Goal: Book appointment/travel/reservation

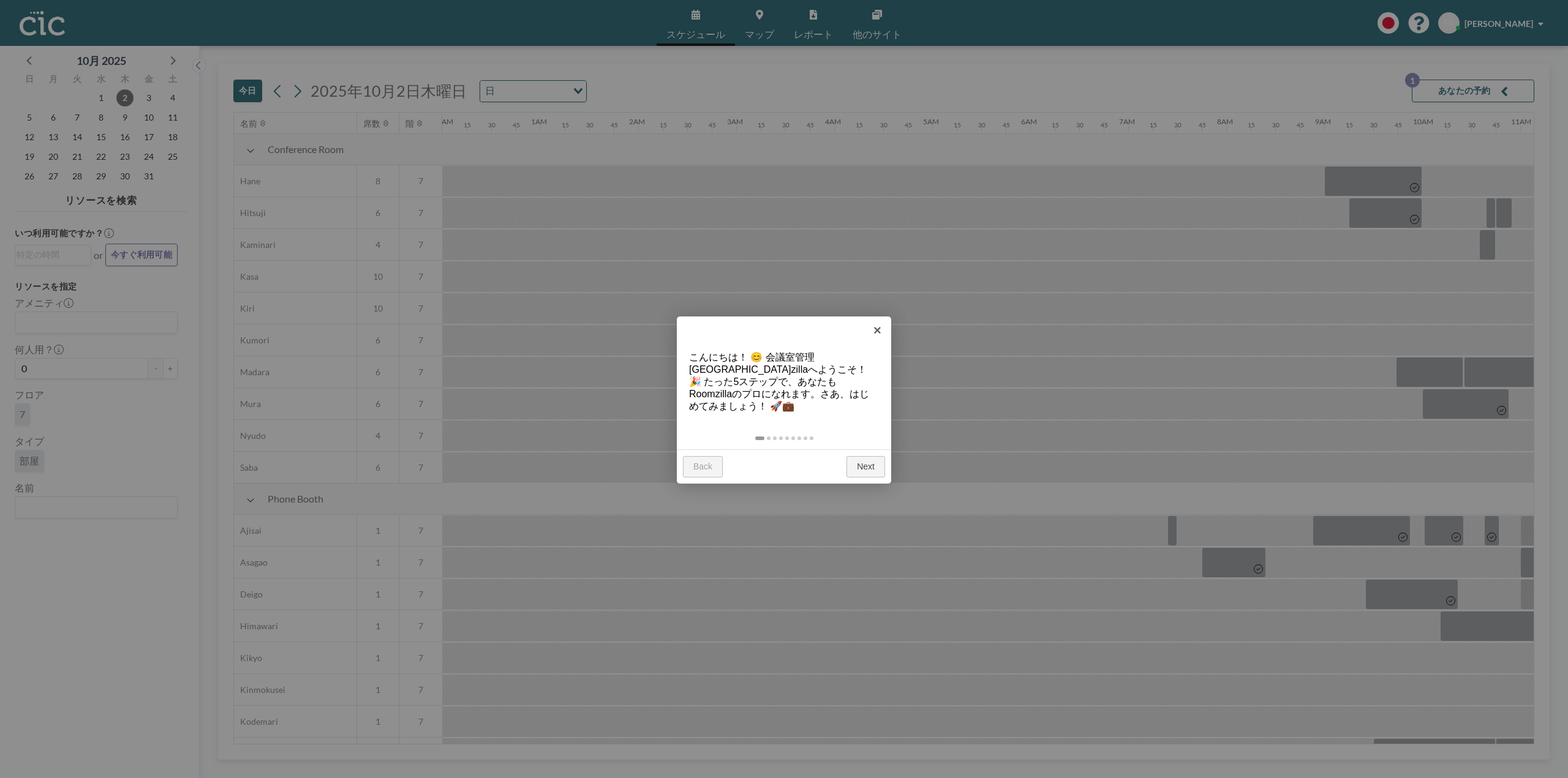
scroll to position [0, 1225]
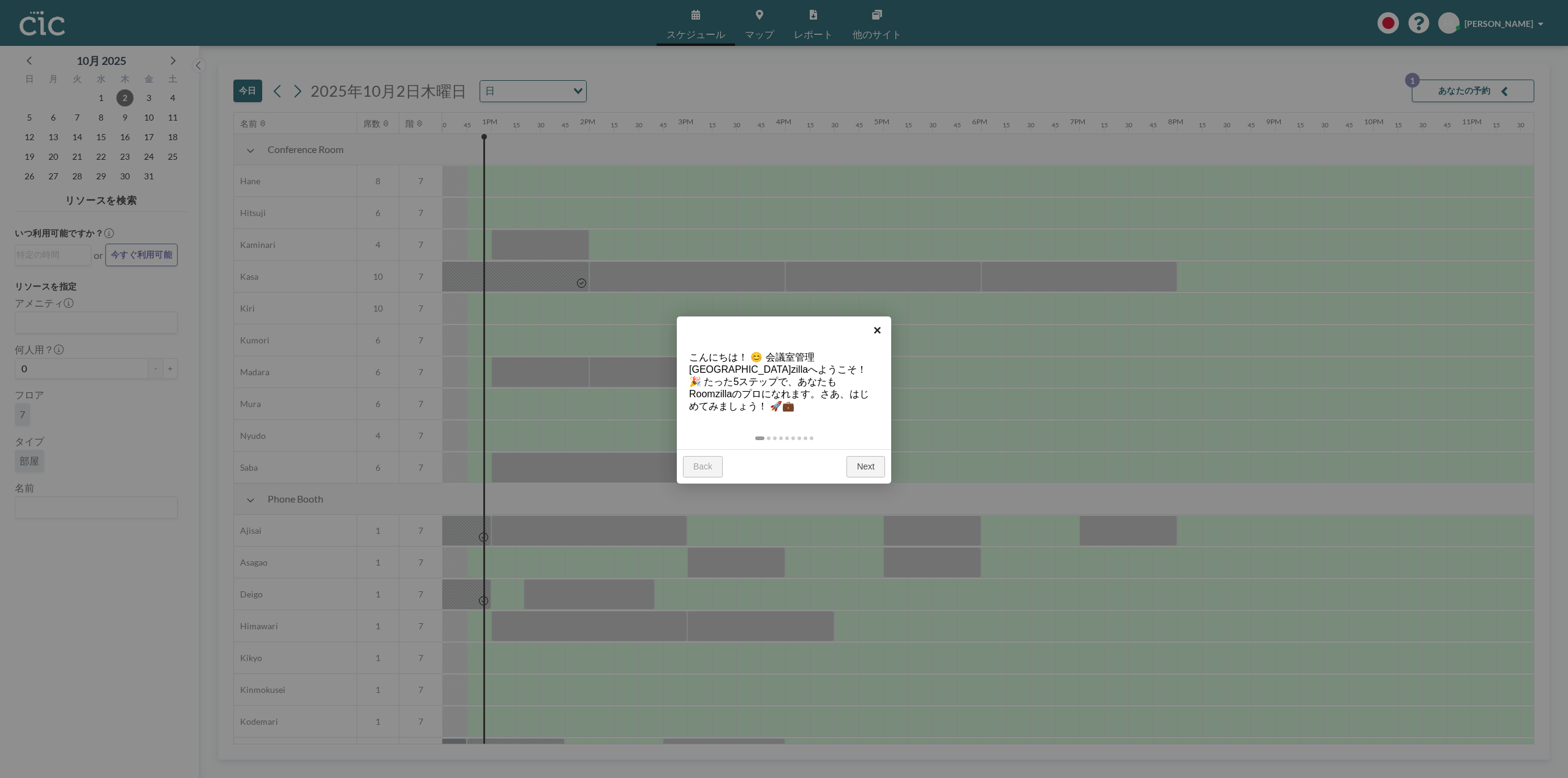
click at [875, 331] on link "×" at bounding box center [877, 330] width 28 height 28
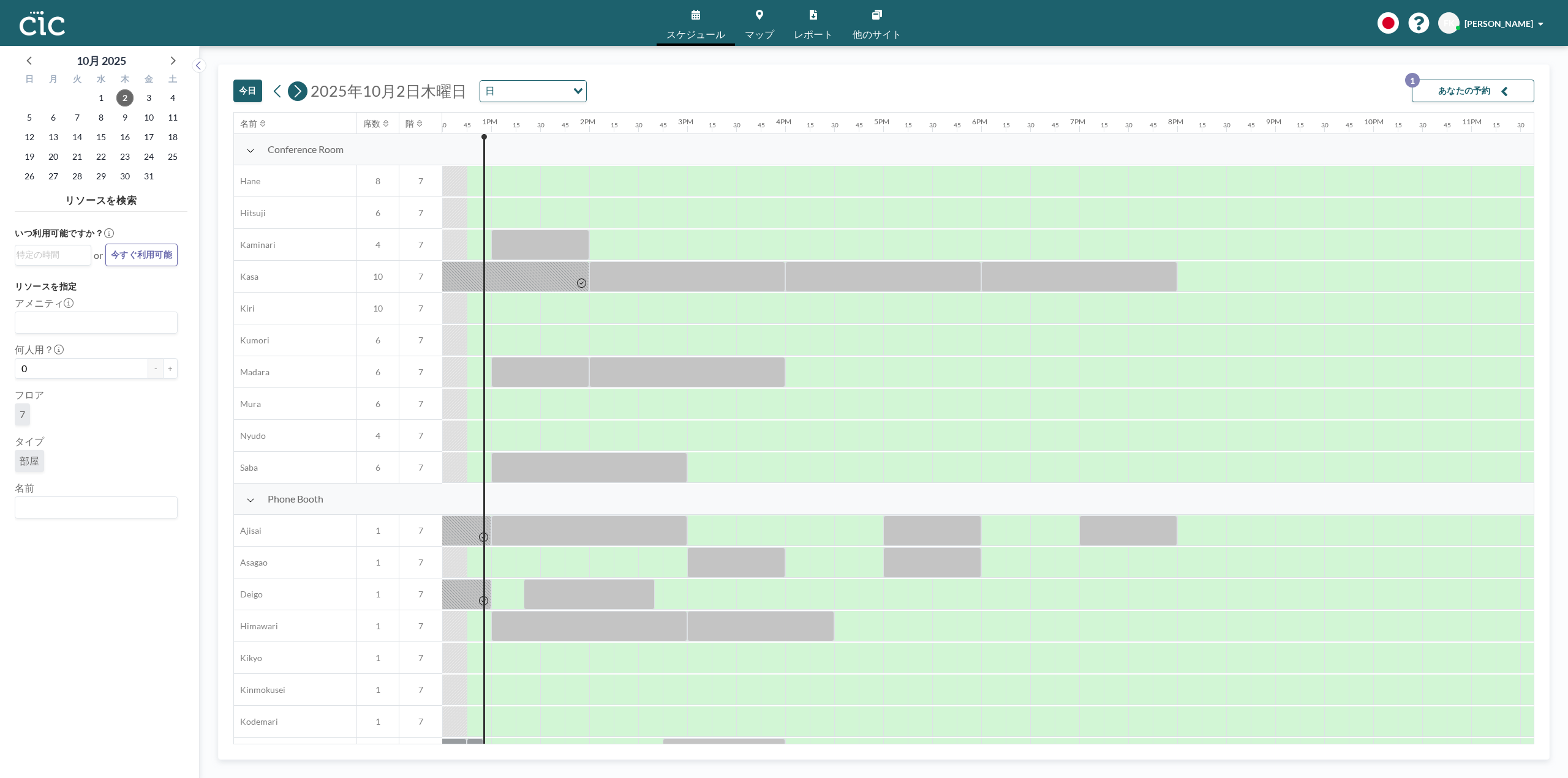
click at [300, 93] on icon at bounding box center [297, 91] width 12 height 18
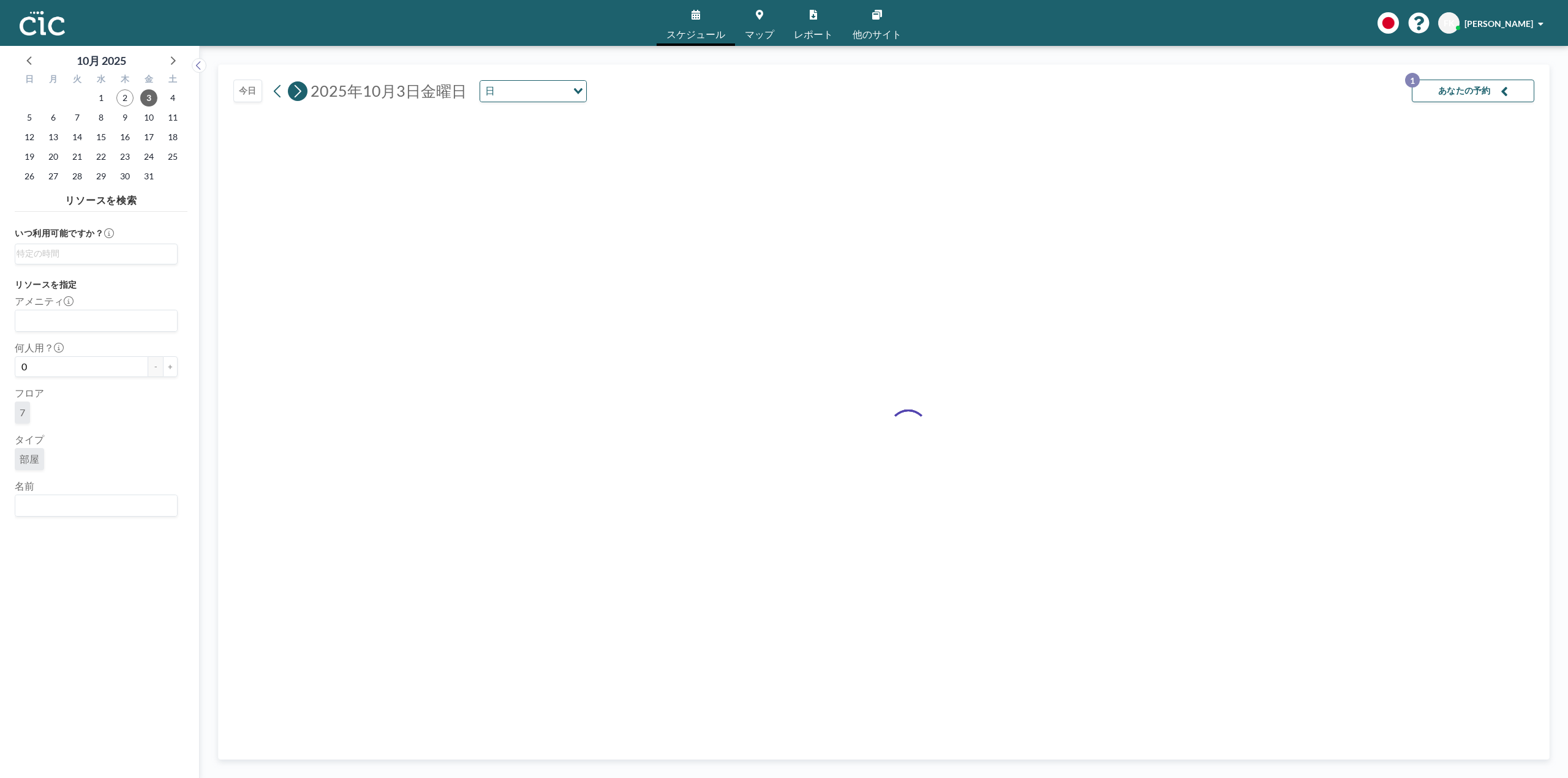
click at [300, 93] on icon at bounding box center [297, 91] width 12 height 18
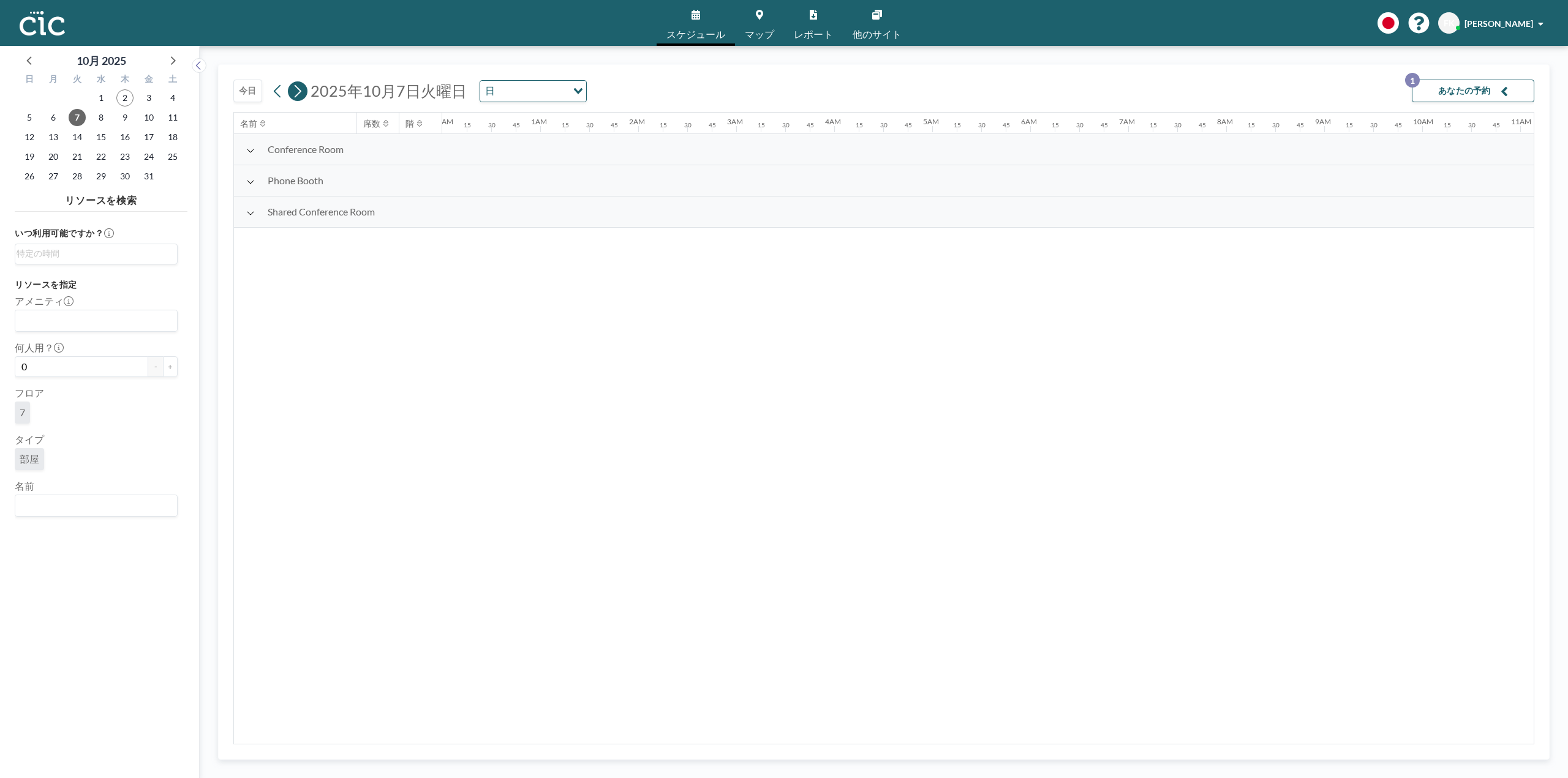
click at [300, 93] on icon at bounding box center [297, 91] width 12 height 18
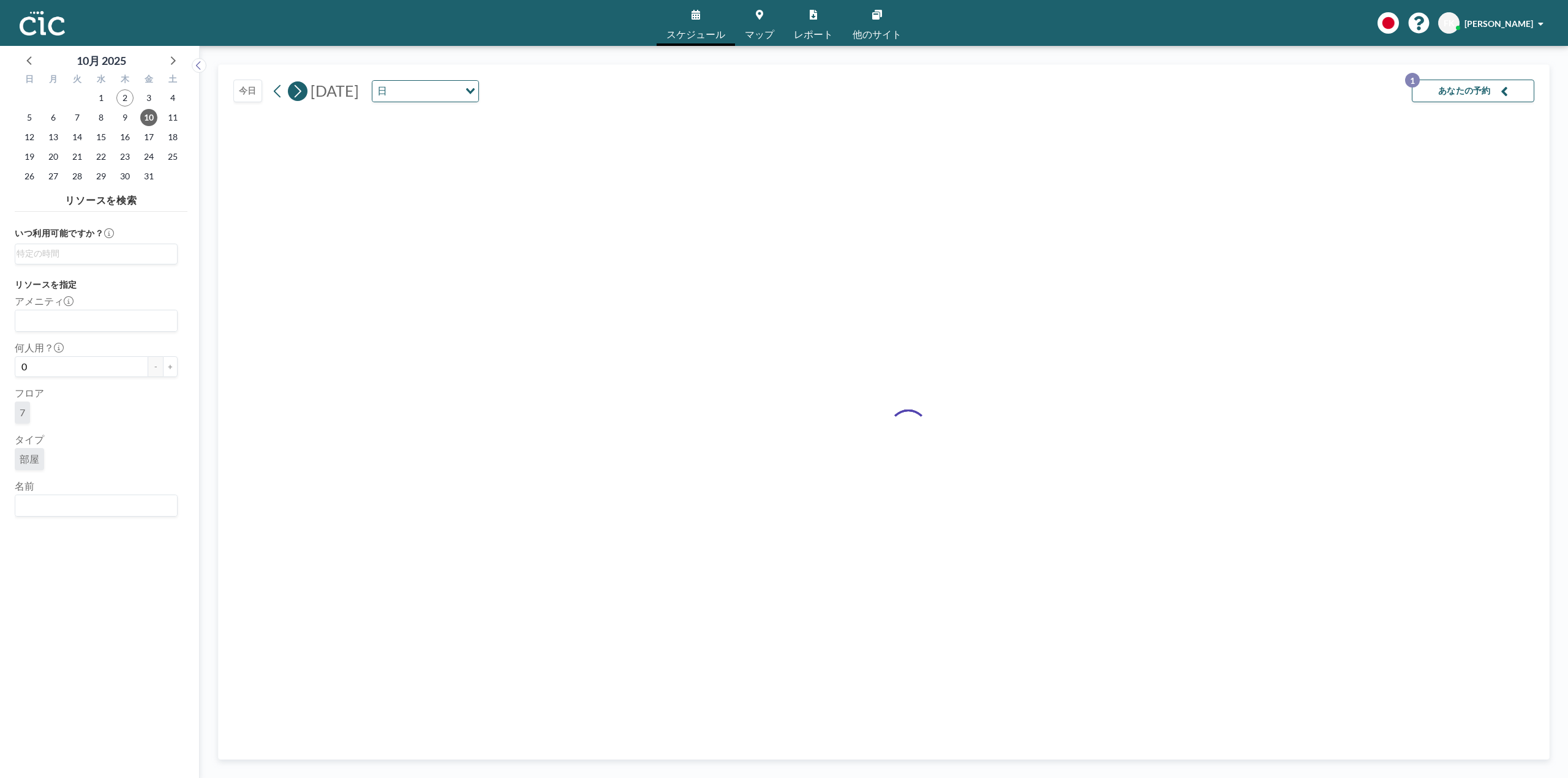
click at [300, 93] on icon at bounding box center [297, 91] width 12 height 18
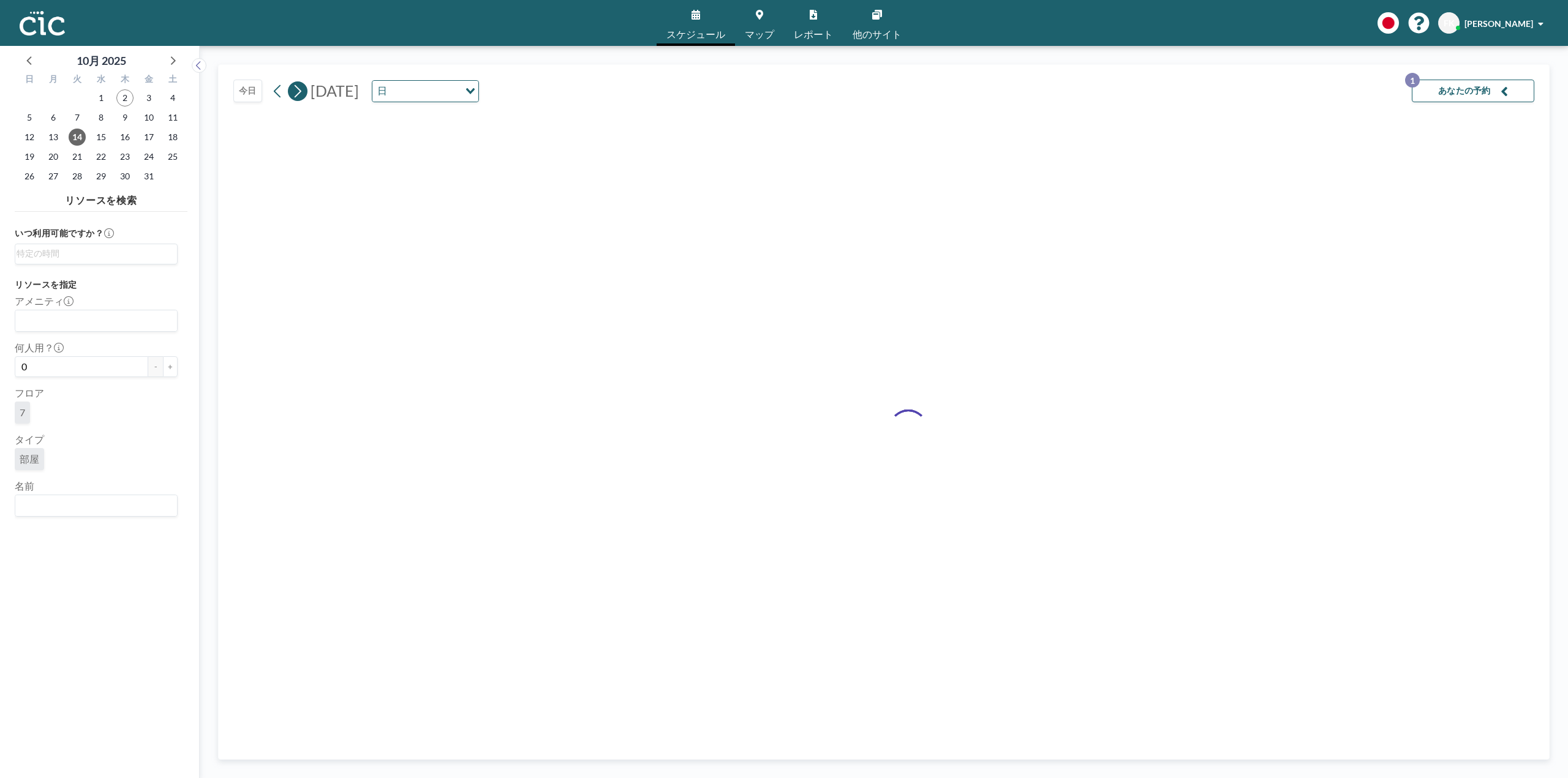
click at [300, 93] on icon at bounding box center [297, 91] width 12 height 18
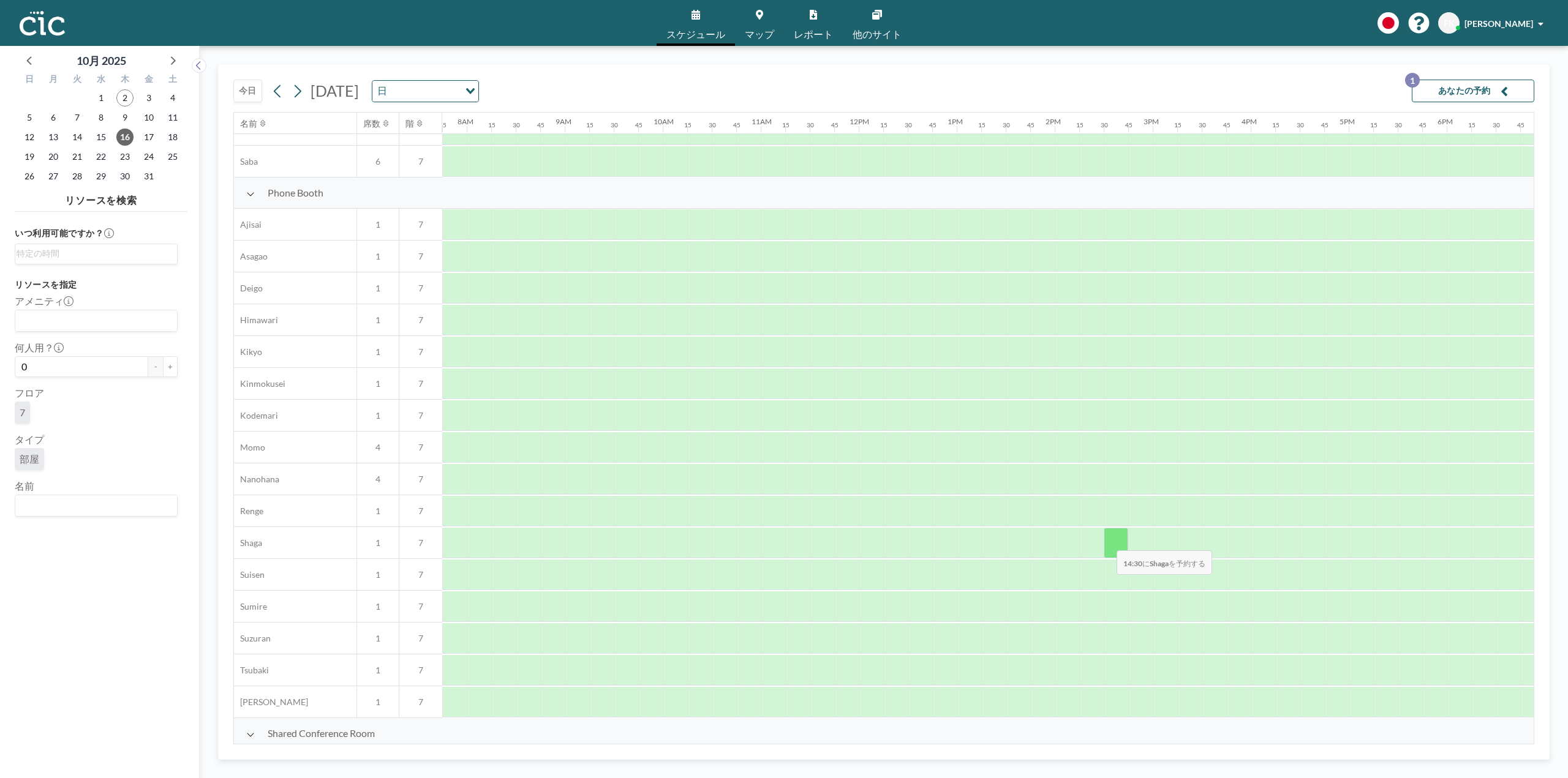
scroll to position [245, 760]
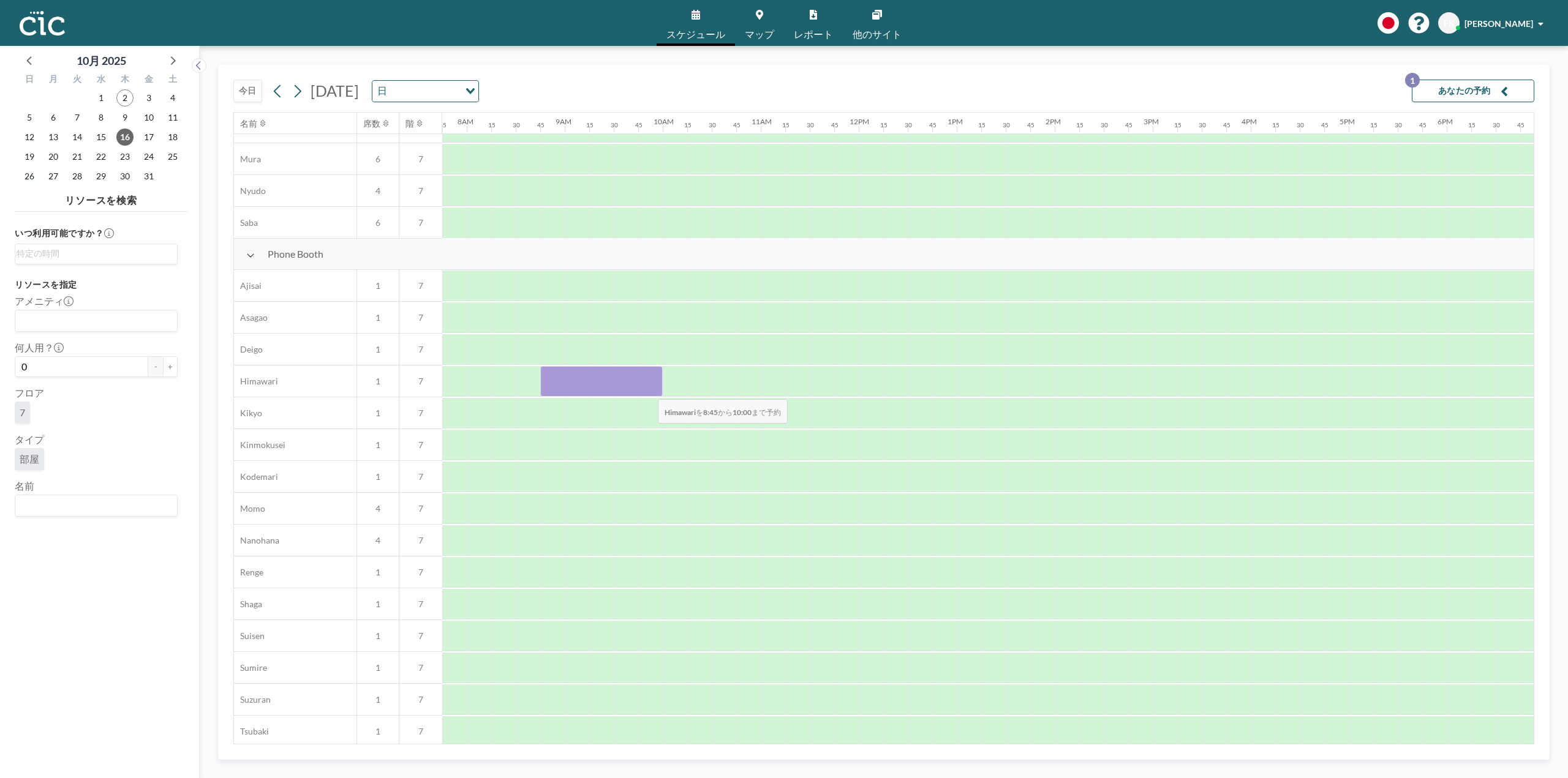
drag, startPoint x: 550, startPoint y: 388, endPoint x: 648, endPoint y: 390, distance: 98.0
click at [648, 390] on div at bounding box center [601, 381] width 123 height 30
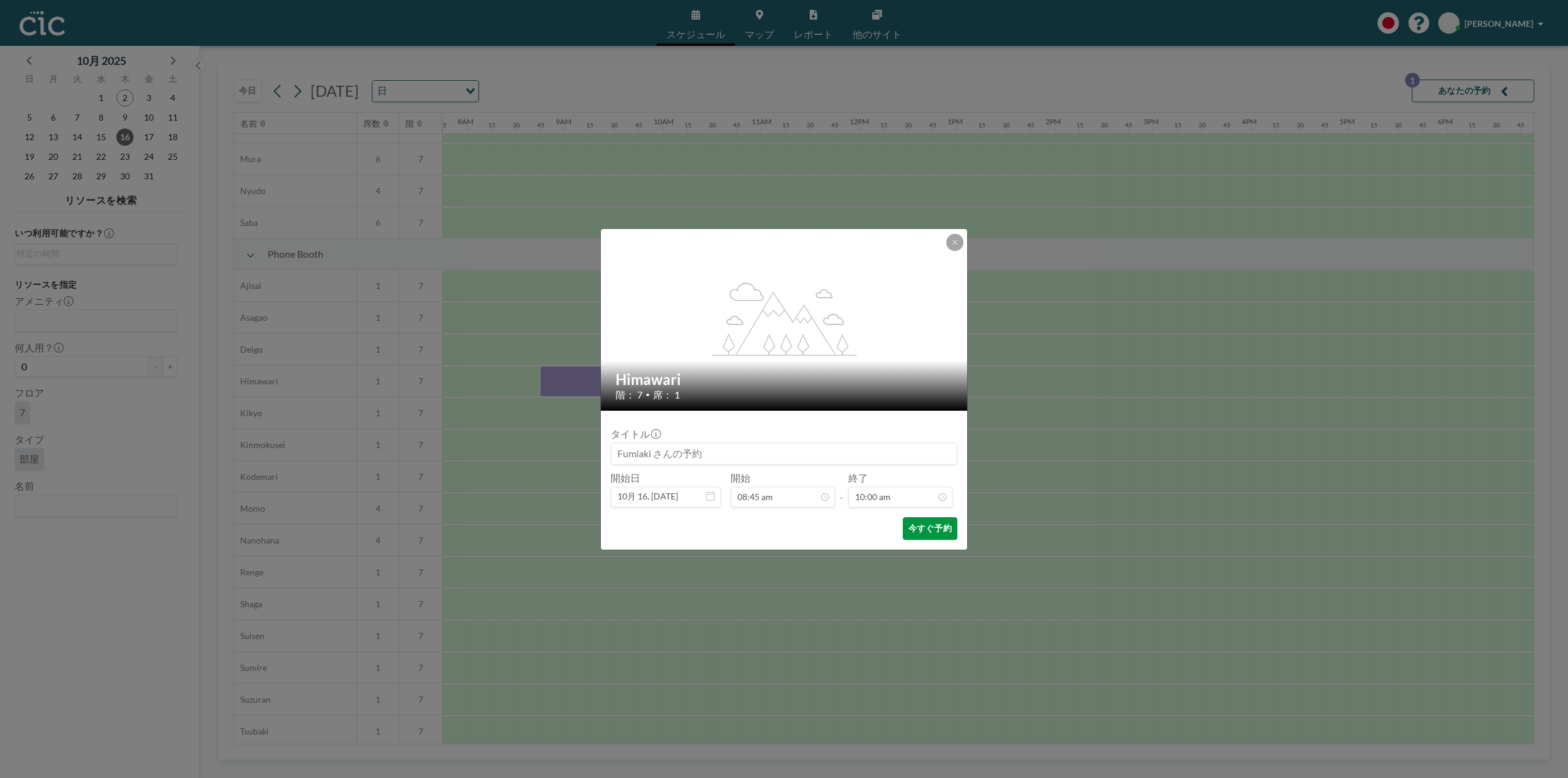
click at [937, 526] on button "今すぐ予約" at bounding box center [930, 529] width 54 height 23
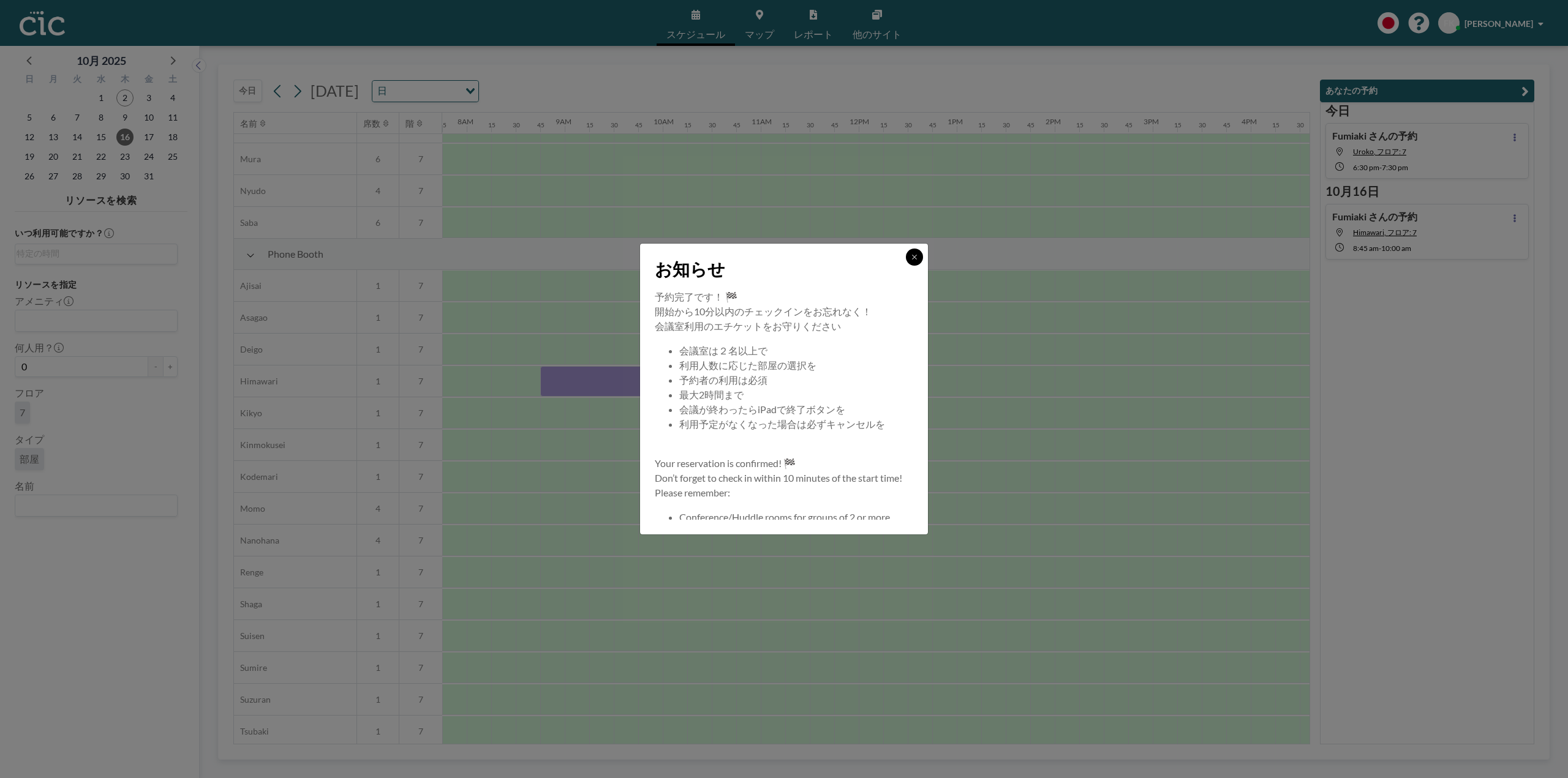
click at [911, 256] on icon at bounding box center [914, 257] width 7 height 7
